Goal: Task Accomplishment & Management: Complete application form

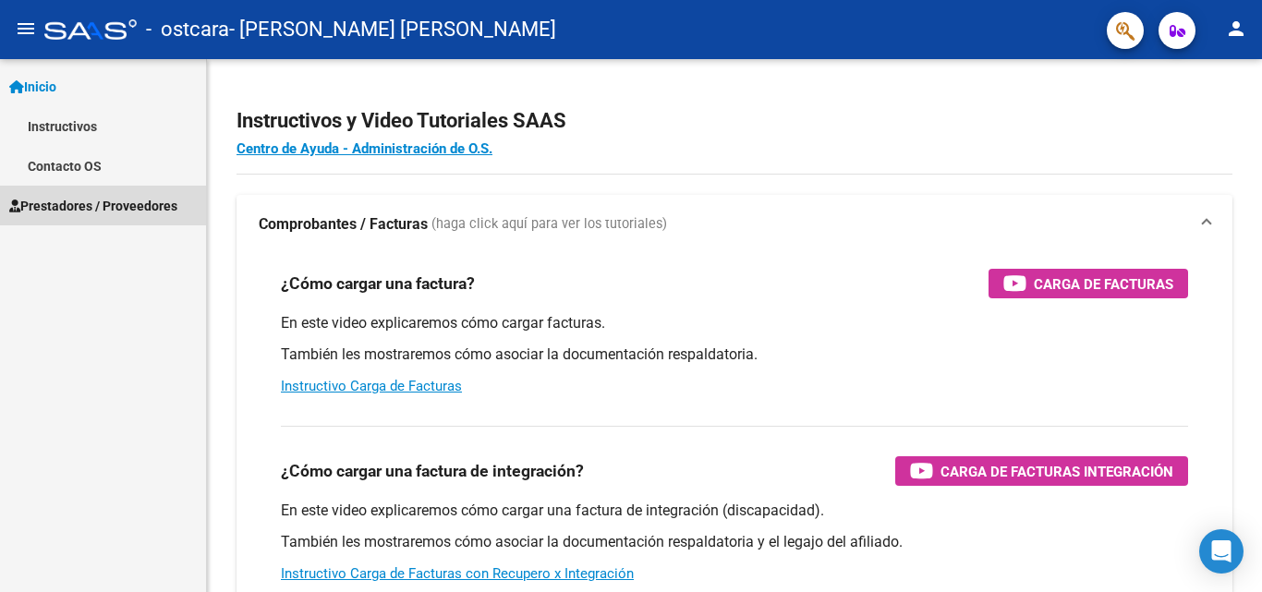
click at [101, 202] on span "Prestadores / Proveedores" at bounding box center [93, 206] width 168 height 20
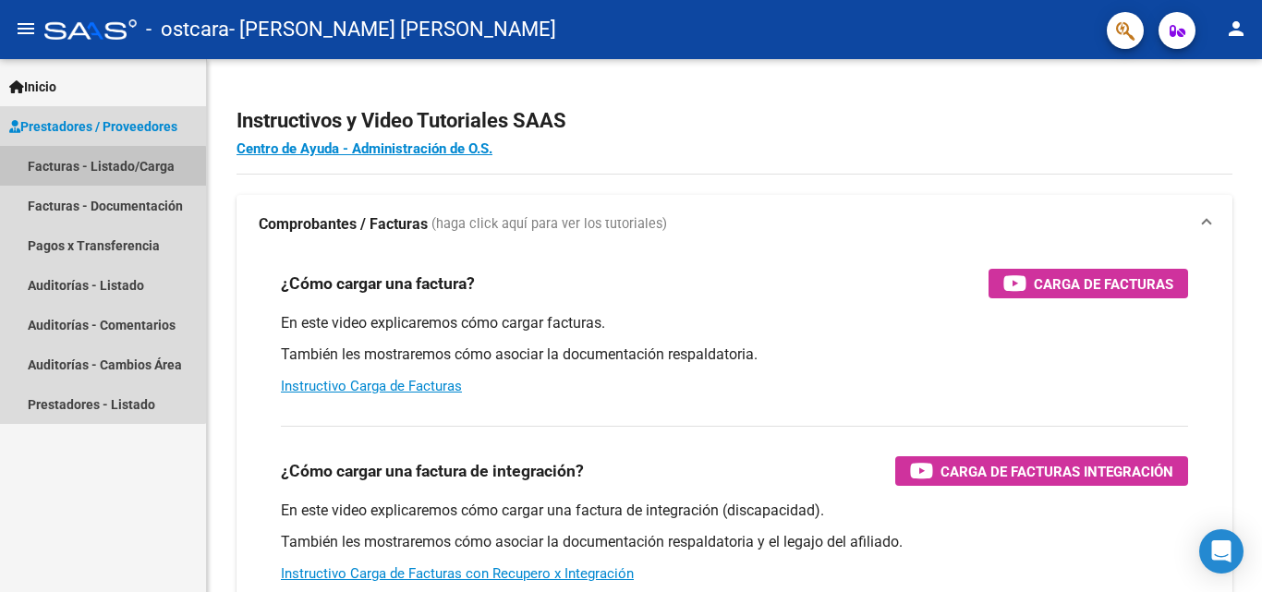
click at [91, 167] on link "Facturas - Listado/Carga" at bounding box center [103, 166] width 206 height 40
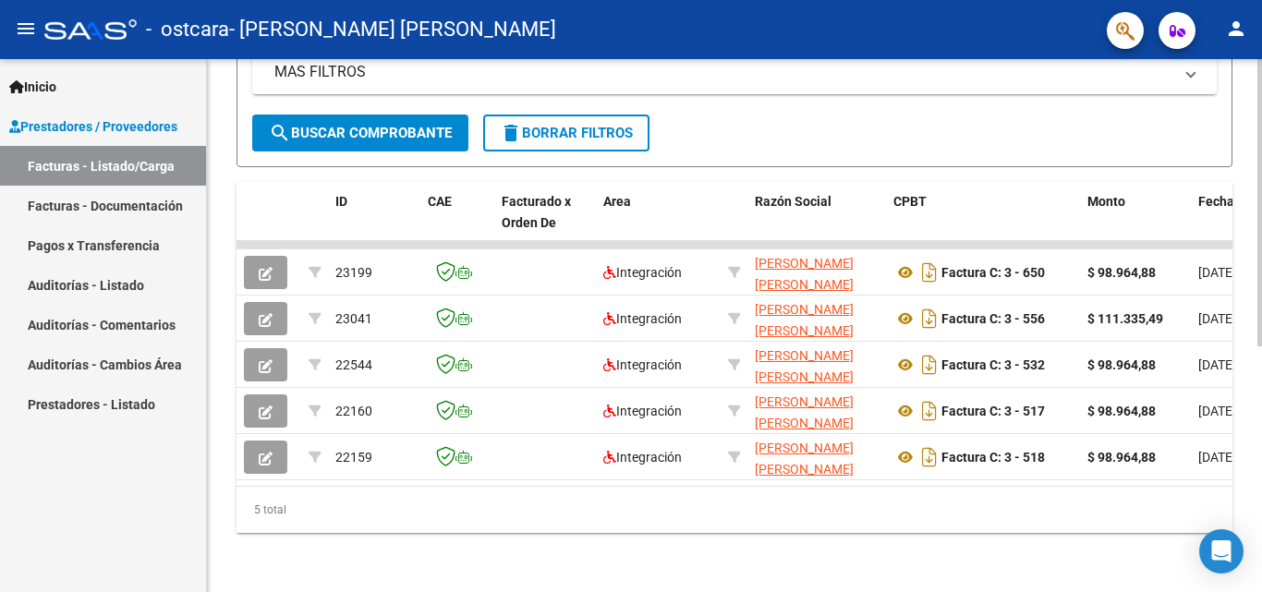
scroll to position [455, 0]
click at [1261, 459] on div at bounding box center [1259, 448] width 5 height 287
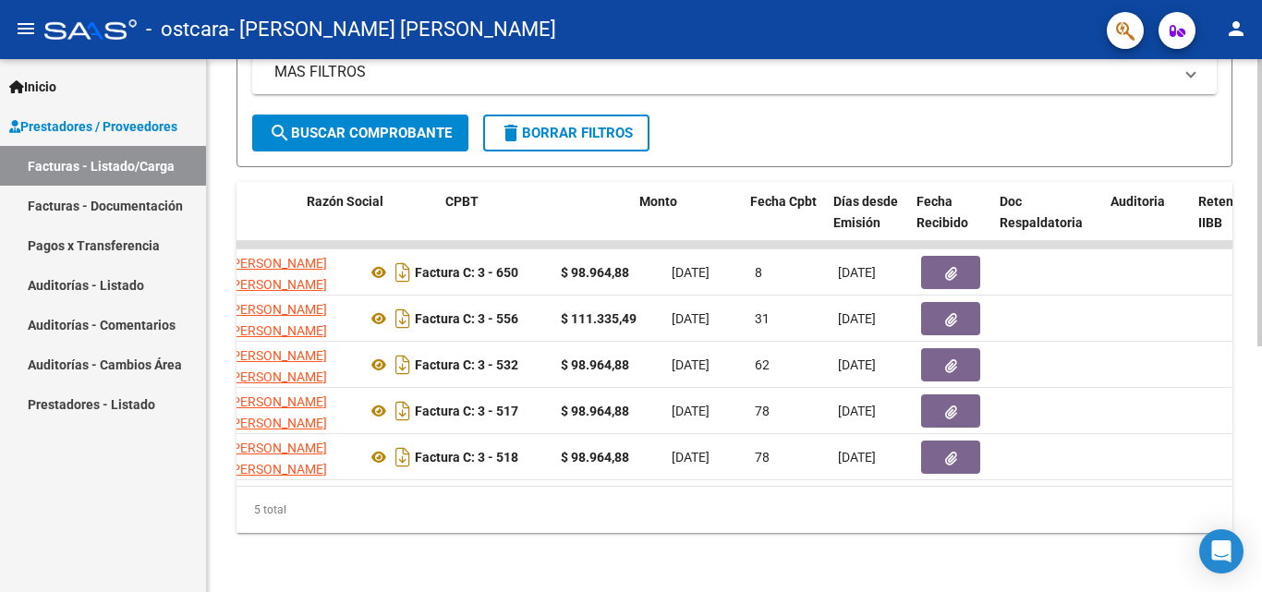
scroll to position [0, 448]
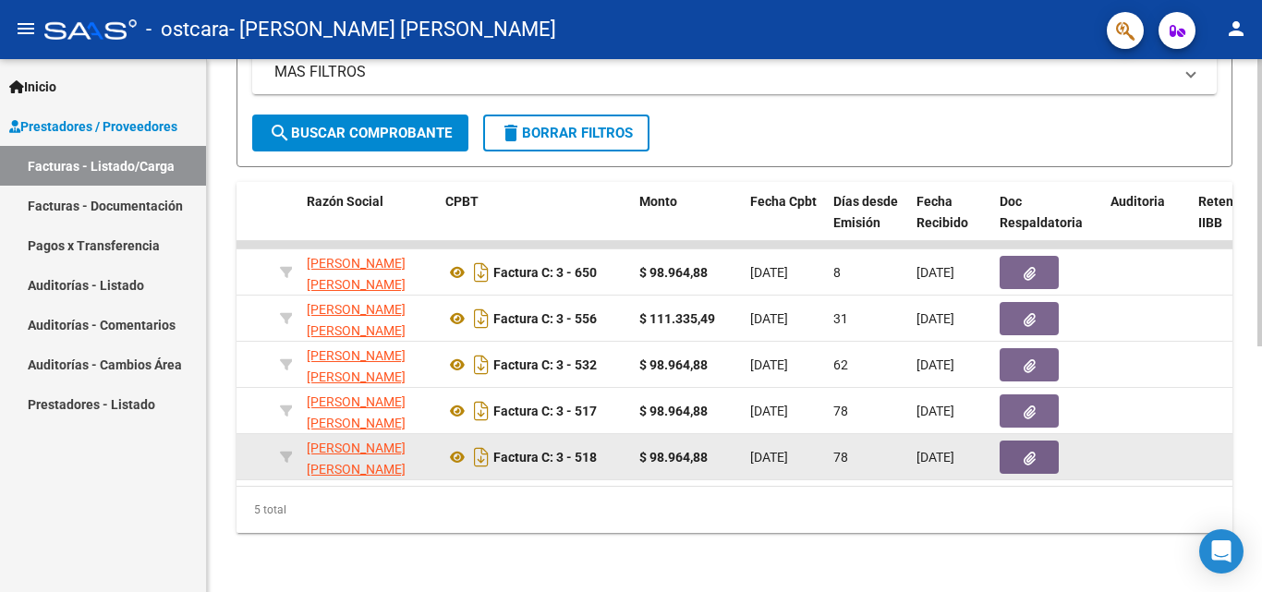
click at [1036, 449] on button "button" at bounding box center [1029, 457] width 59 height 33
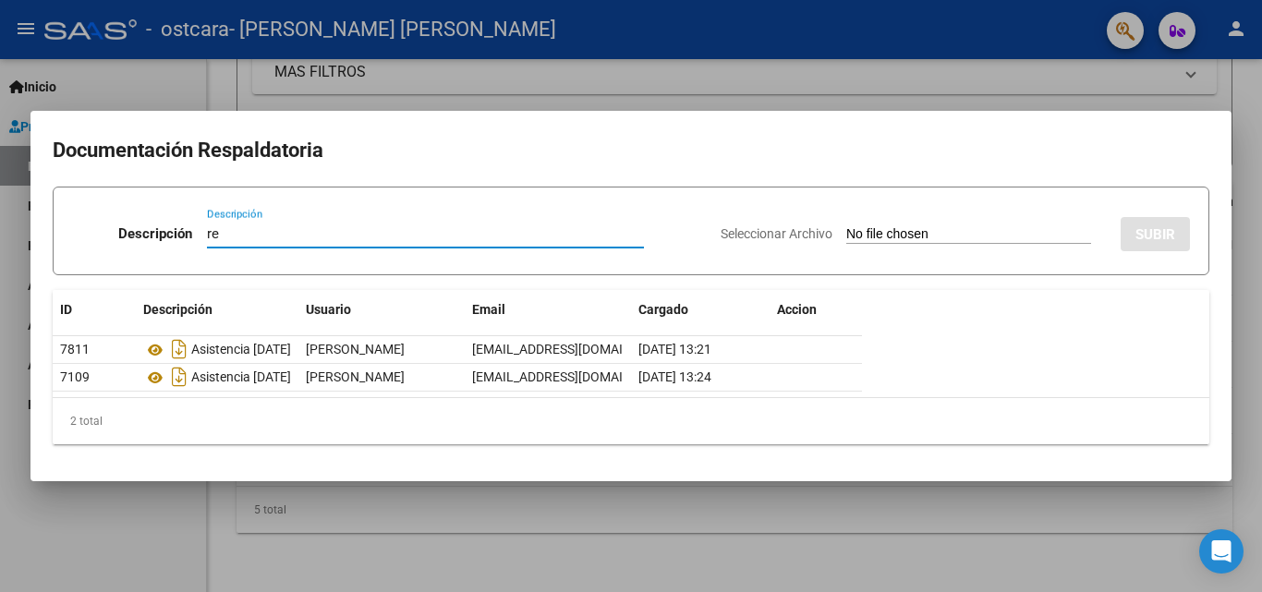
type input "r"
type input "Recibo de pago"
click at [979, 228] on input "Seleccionar Archivo" at bounding box center [968, 235] width 245 height 18
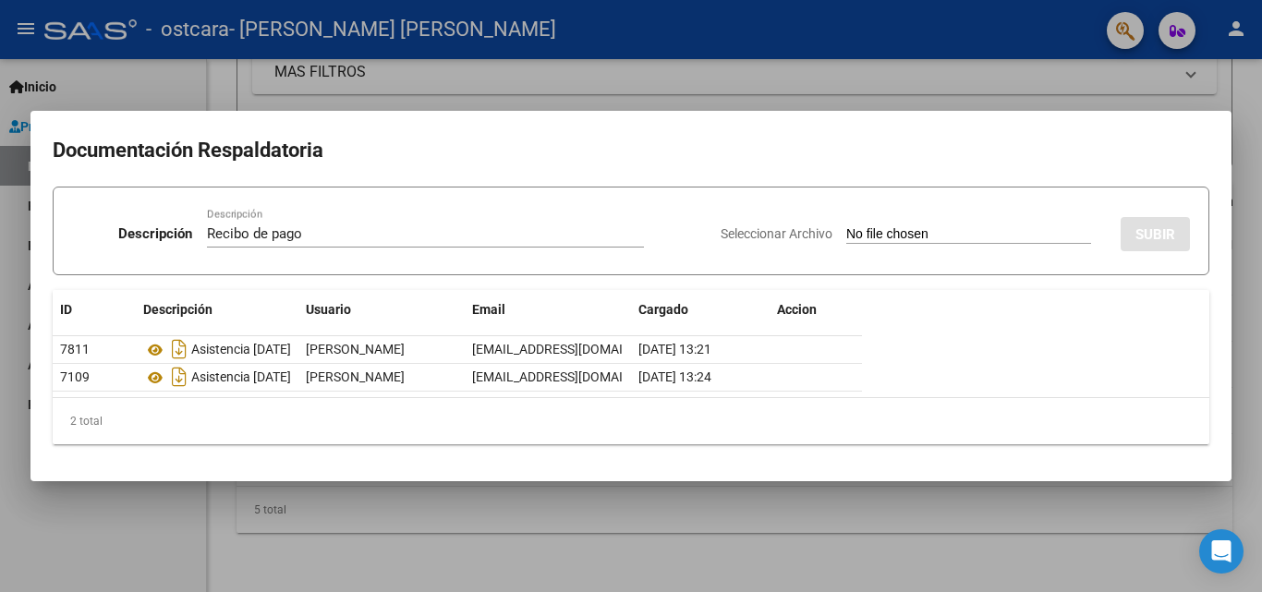
click at [923, 232] on input "Seleccionar Archivo" at bounding box center [968, 235] width 245 height 18
type input "C:\fakepath\Recibo X 00021.pdf"
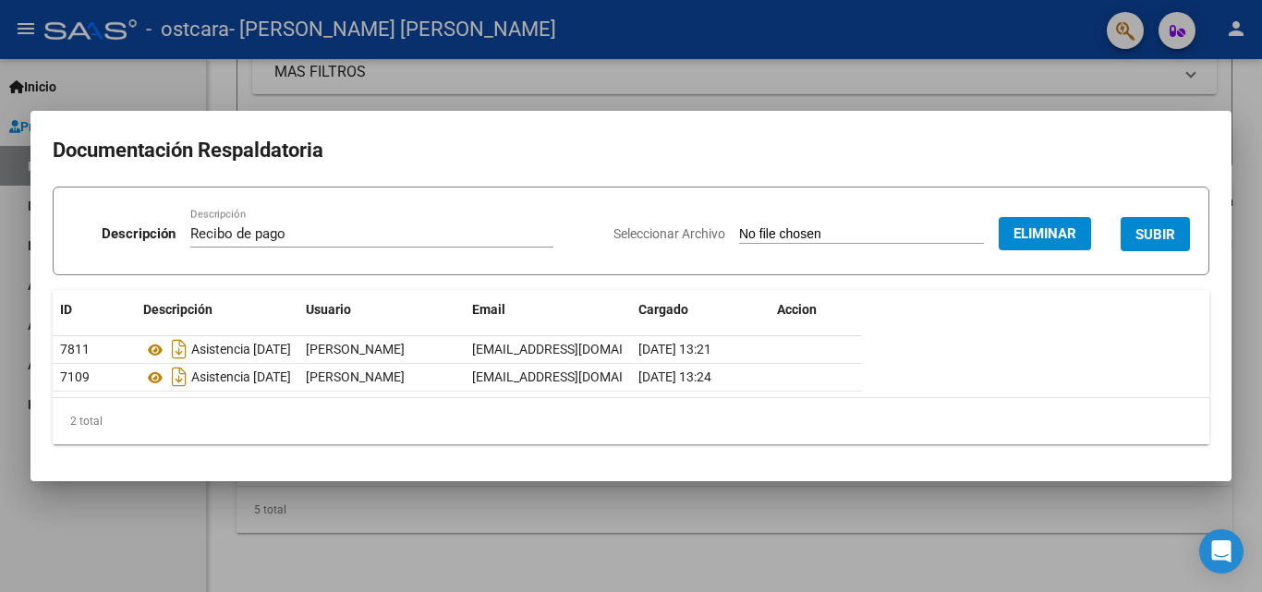
click at [1158, 237] on span "SUBIR" at bounding box center [1155, 234] width 40 height 17
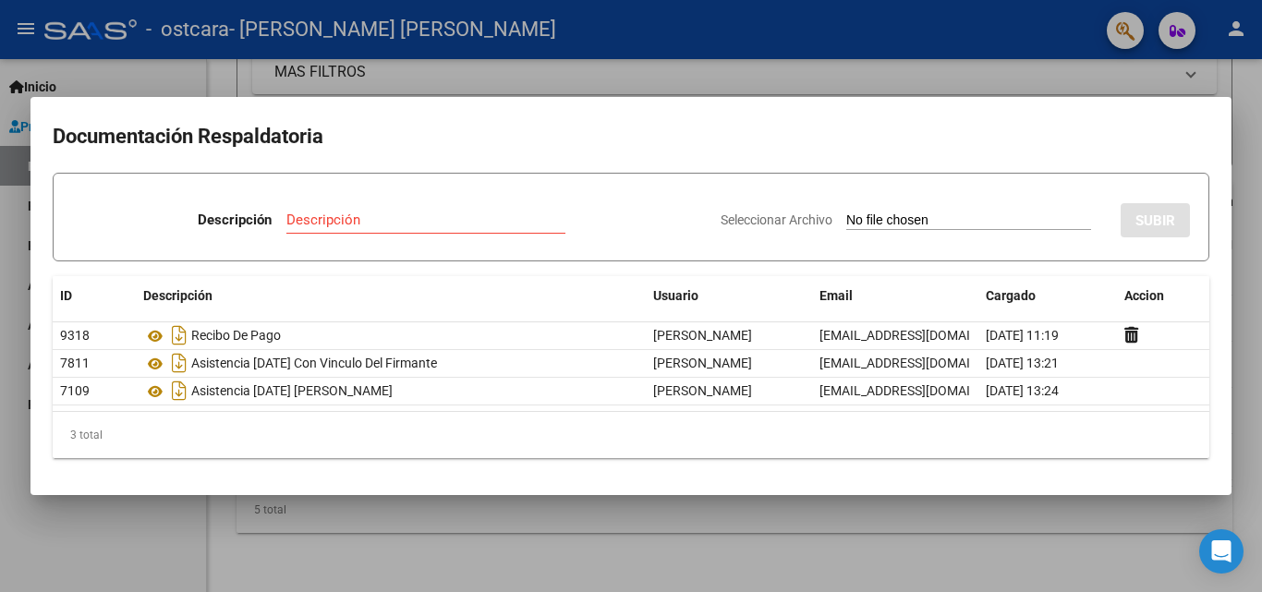
click at [668, 80] on div at bounding box center [631, 296] width 1262 height 592
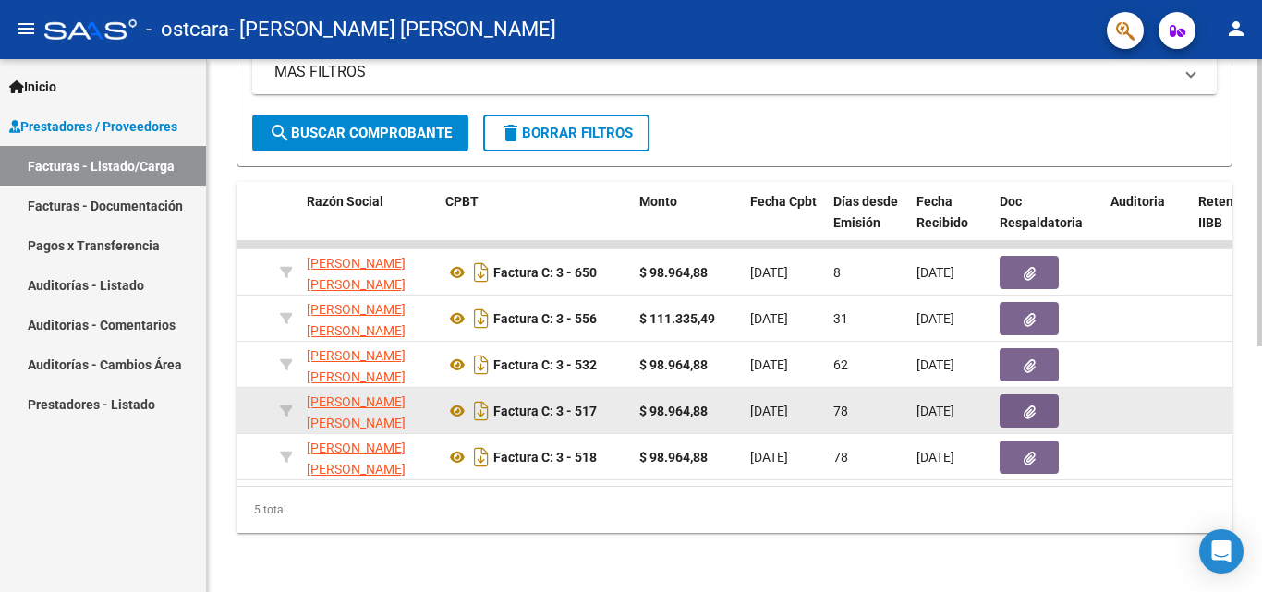
click at [1030, 406] on icon "button" at bounding box center [1030, 413] width 12 height 14
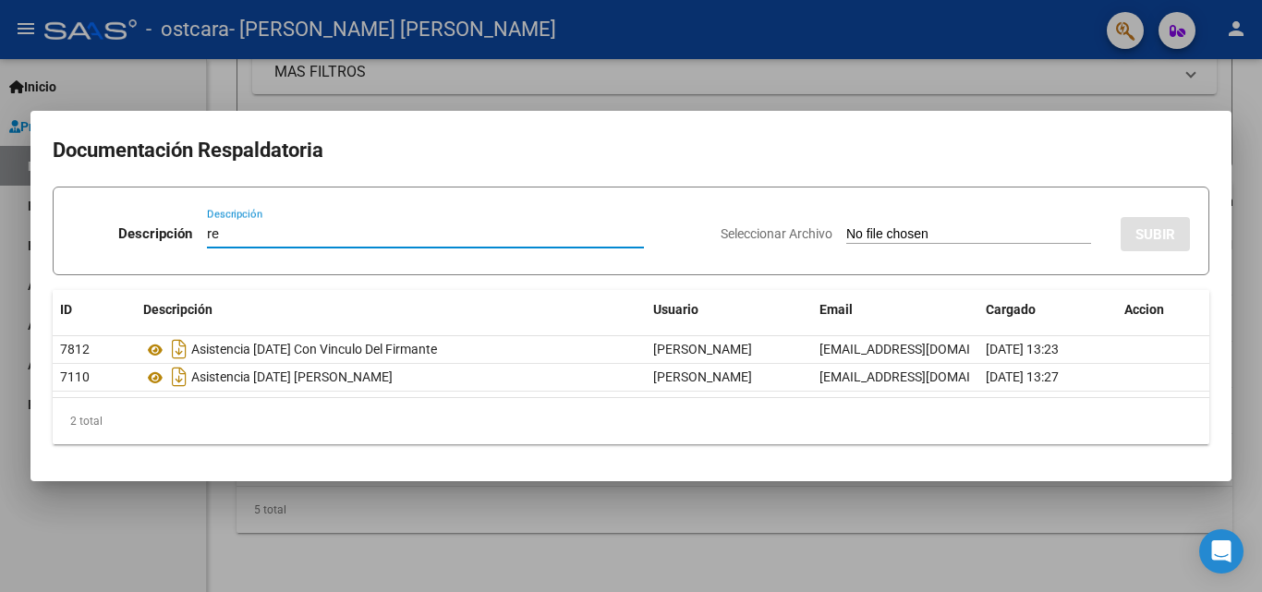
type input "r"
type input "Recibo x de pago"
click at [845, 223] on div "Seleccionar Archivo SUBIR" at bounding box center [955, 230] width 469 height 56
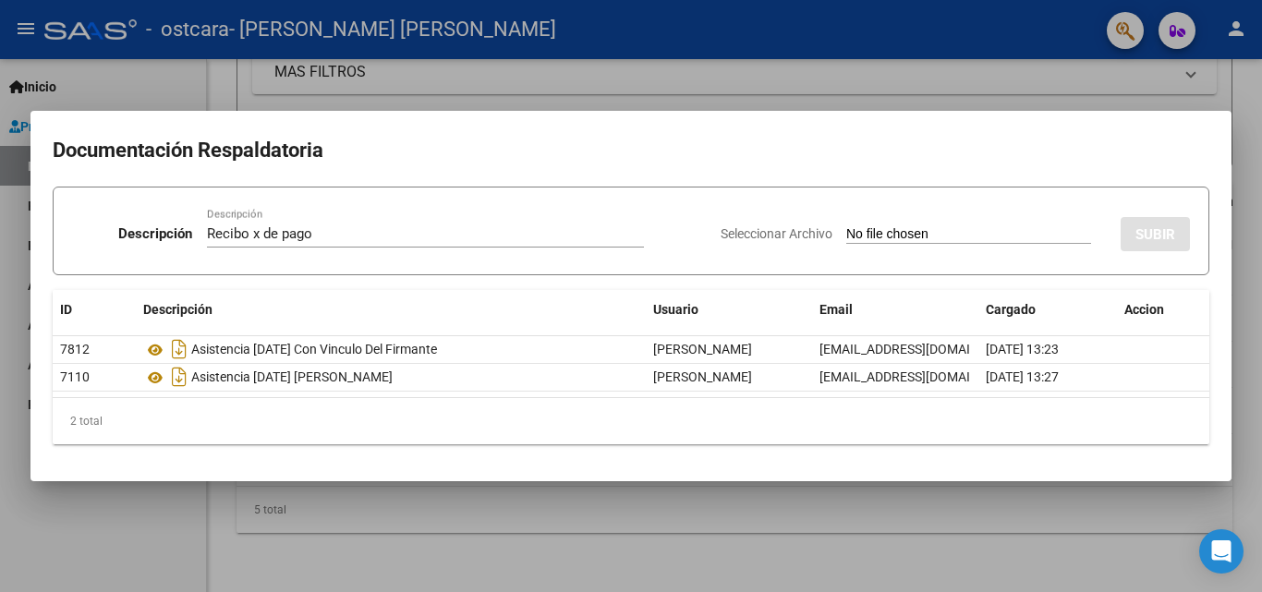
click at [876, 236] on input "Seleccionar Archivo" at bounding box center [968, 235] width 245 height 18
type input "C:\fakepath\Recibo X 00021.pdf"
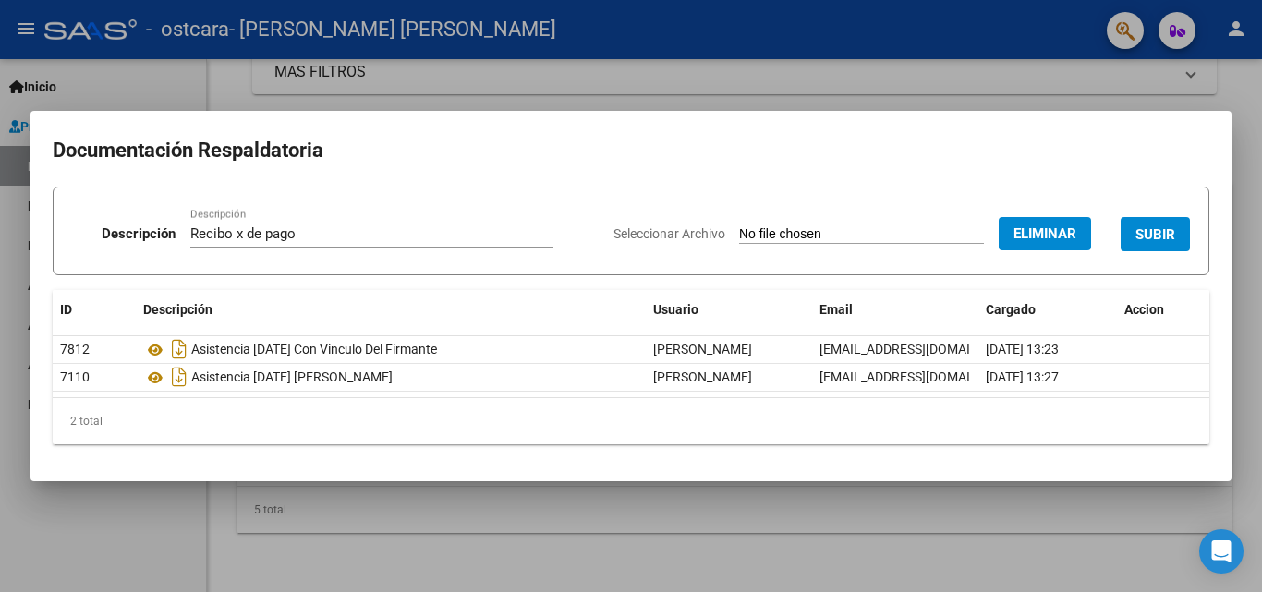
click at [1151, 241] on span "SUBIR" at bounding box center [1155, 234] width 40 height 17
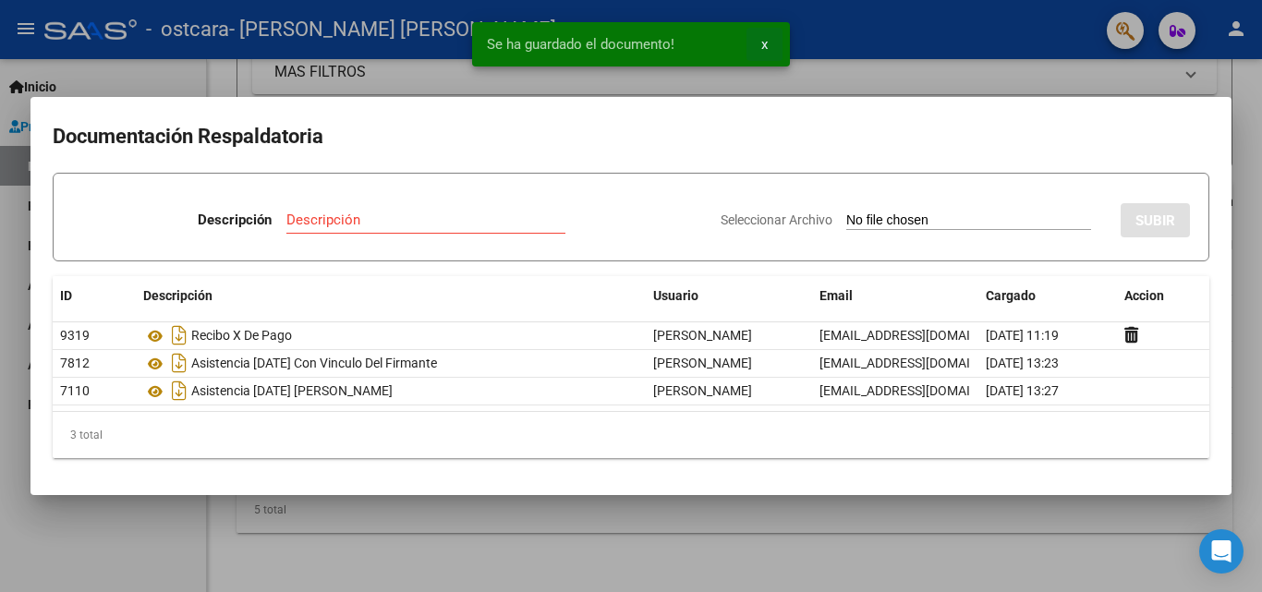
click at [764, 43] on span "x" at bounding box center [764, 44] width 6 height 17
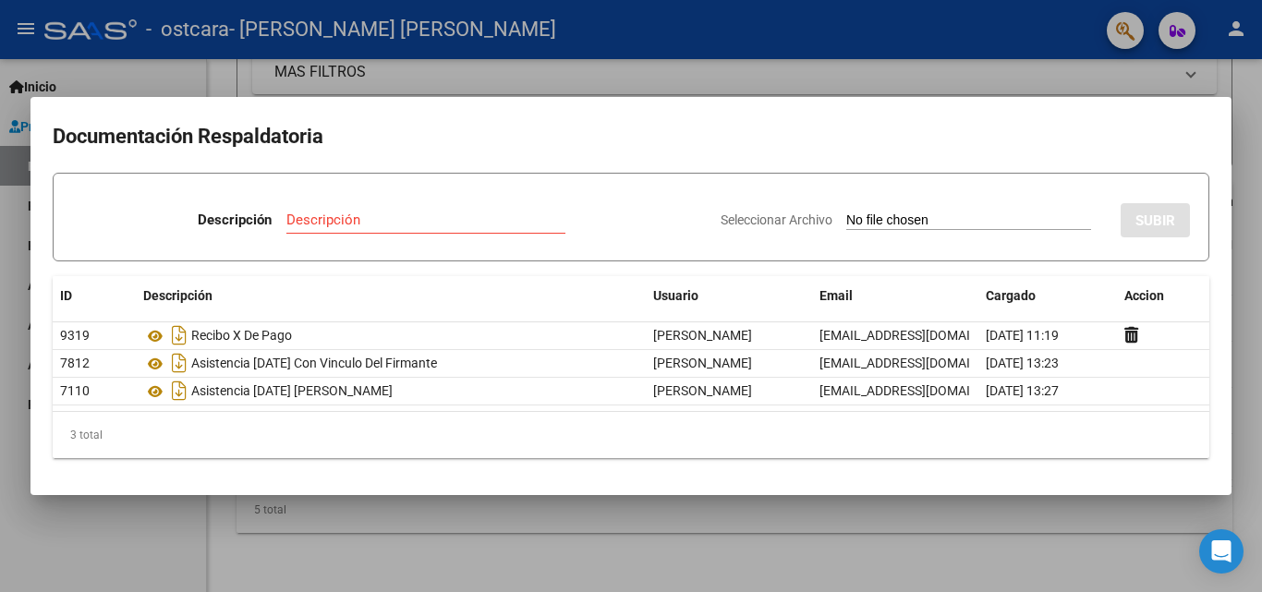
click at [908, 140] on h2 "Documentación Respaldatoria" at bounding box center [631, 136] width 1157 height 35
click at [558, 130] on h2 "Documentación Respaldatoria" at bounding box center [631, 136] width 1157 height 35
click at [758, 545] on div at bounding box center [631, 296] width 1262 height 592
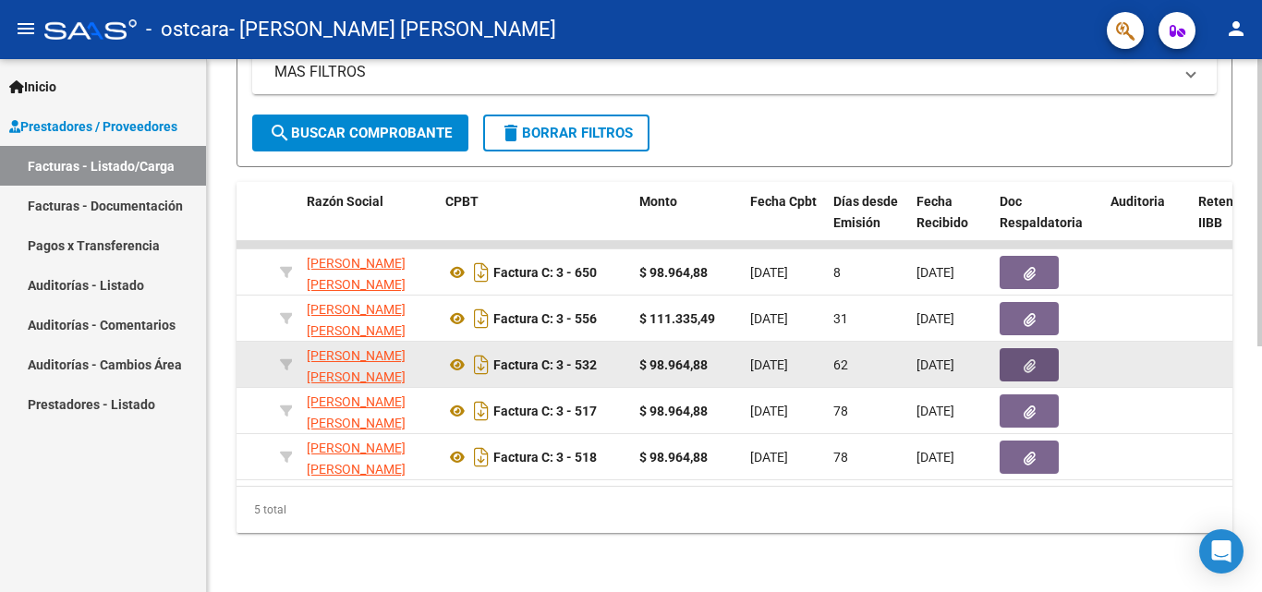
click at [1025, 359] on icon "button" at bounding box center [1030, 366] width 12 height 14
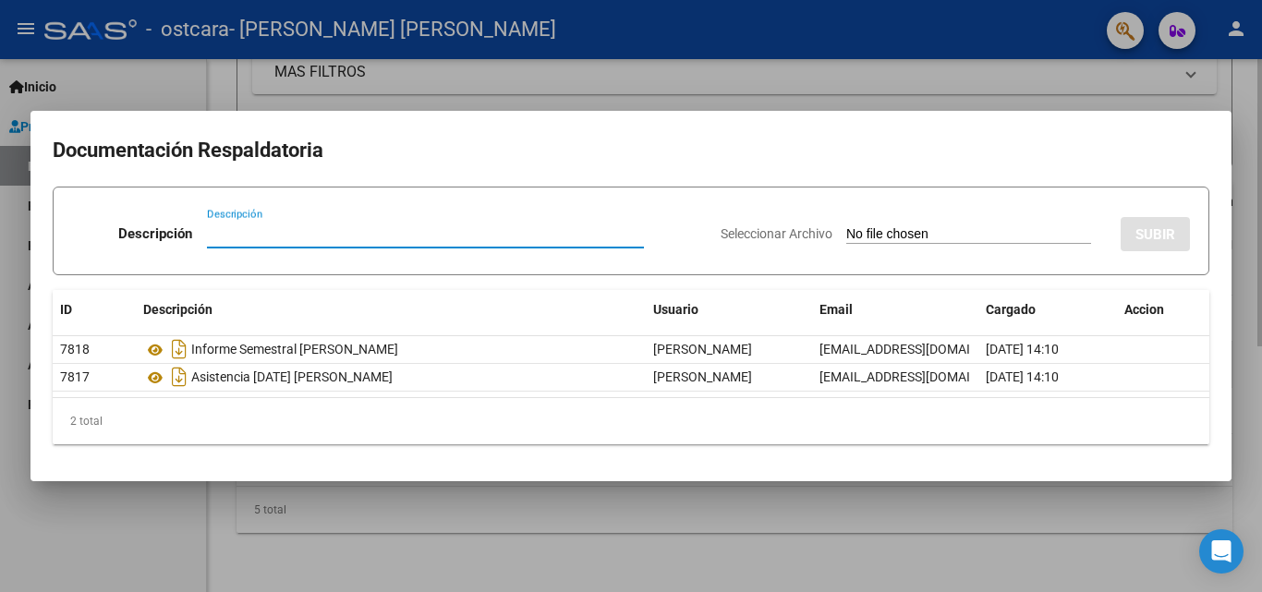
type input "r"
type input "Recibo X de pago"
click at [885, 238] on input "Seleccionar Archivo" at bounding box center [968, 235] width 245 height 18
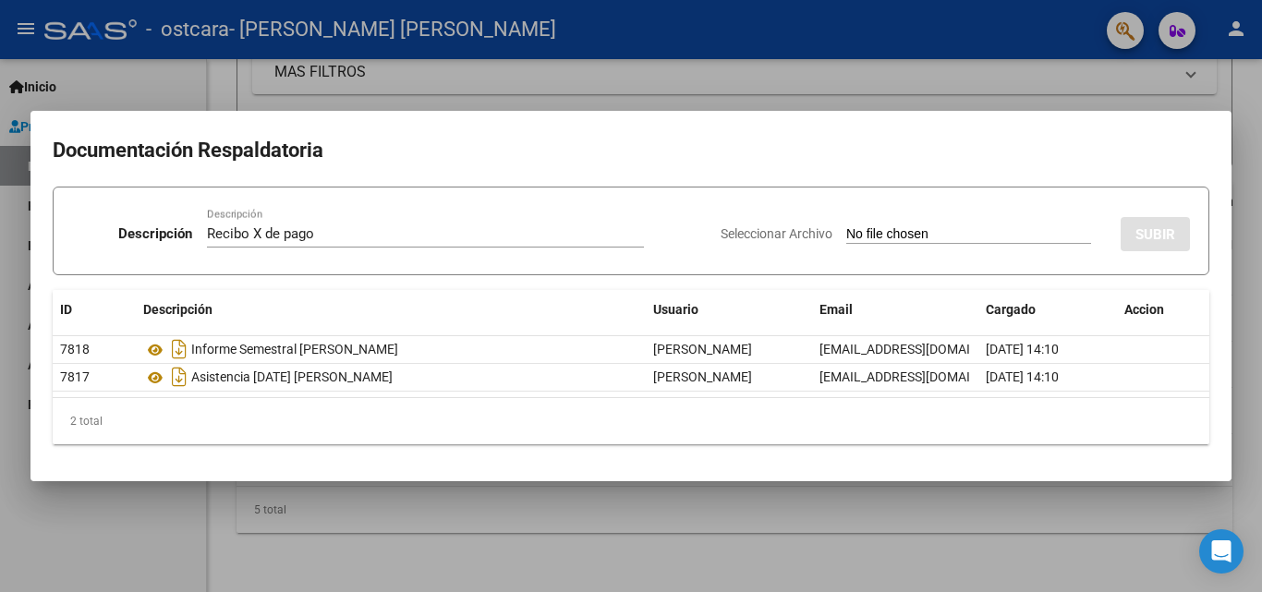
type input "C:\fakepath\Recibo X 00019.pdf"
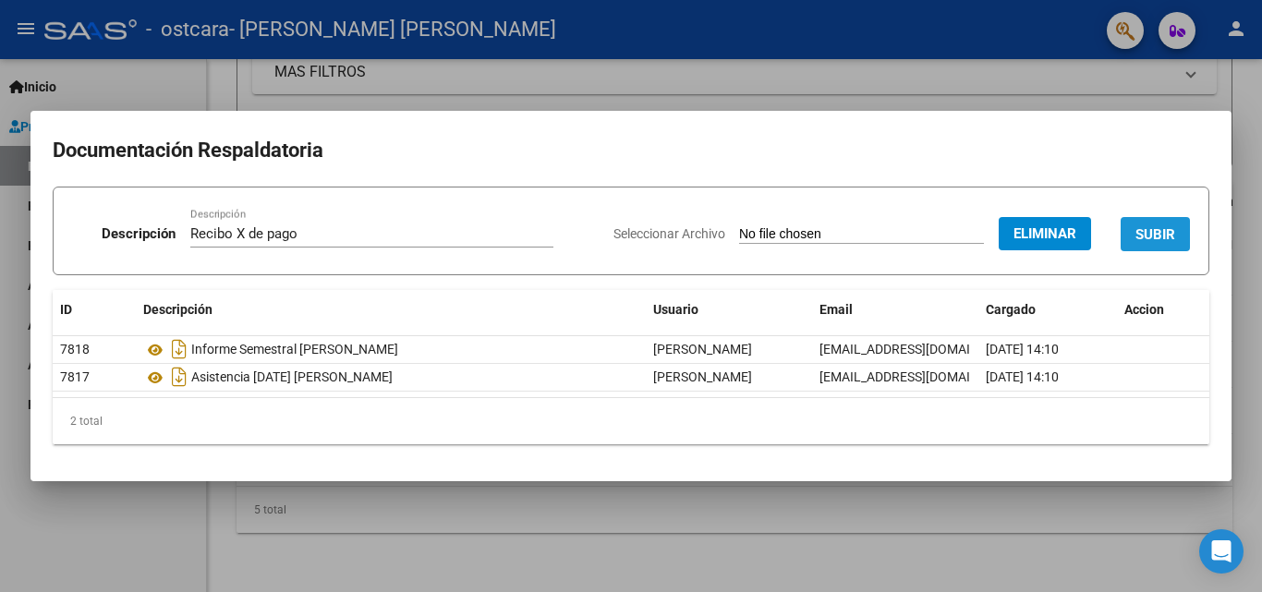
click at [1156, 235] on span "SUBIR" at bounding box center [1155, 234] width 40 height 17
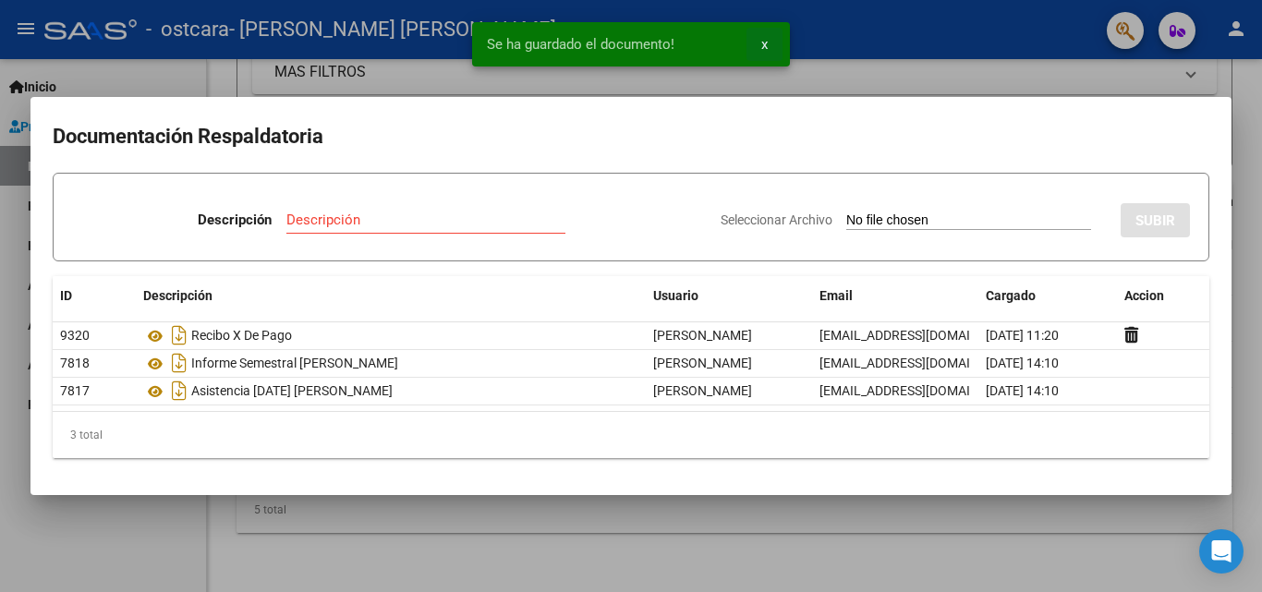
click at [764, 42] on span "x" at bounding box center [764, 44] width 6 height 17
